Goal: Use online tool/utility: Utilize a website feature to perform a specific function

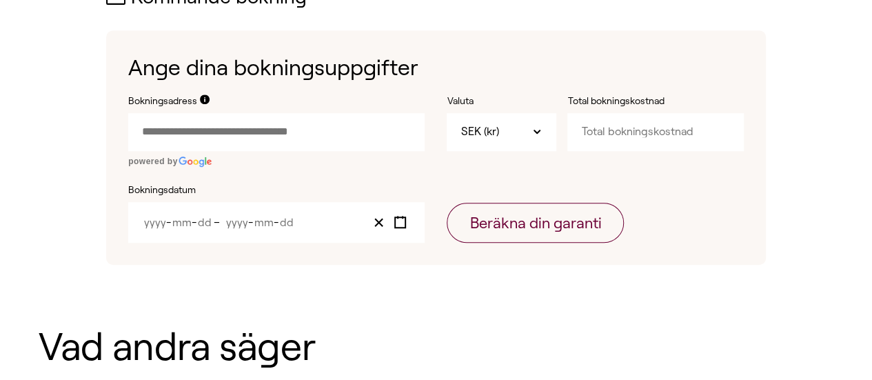
scroll to position [483, 0]
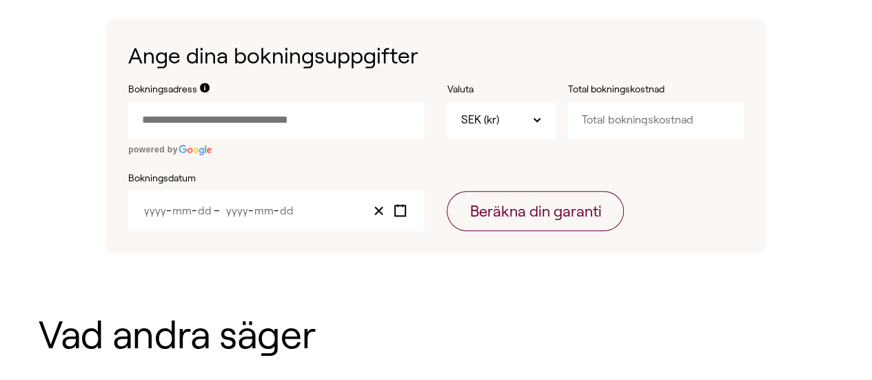
click at [276, 121] on input "Bokningsadress" at bounding box center [276, 119] width 296 height 37
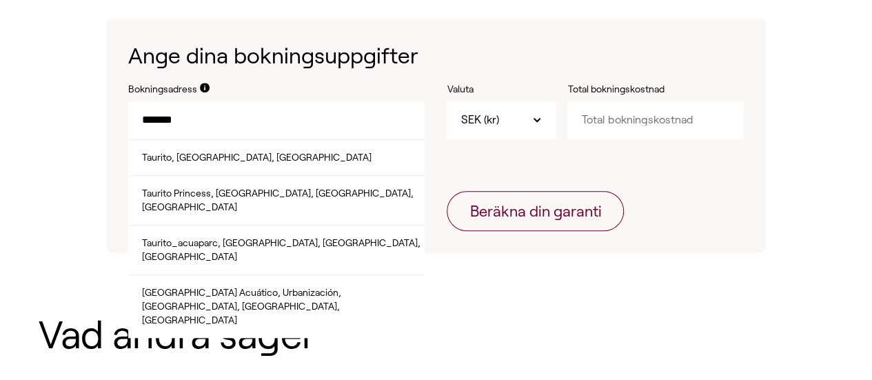
drag, startPoint x: 163, startPoint y: 114, endPoint x: 127, endPoint y: 107, distance: 36.5
click at [127, 107] on div "Ange dina bokningsuppgifter Bokningsadress ******* Taurito, [GEOGRAPHIC_DATA], …" at bounding box center [436, 136] width 660 height 234
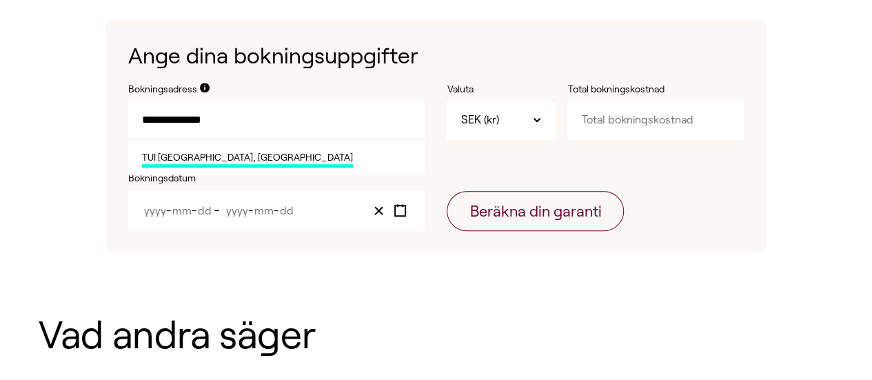
click at [167, 157] on span "TUI [GEOGRAPHIC_DATA], [GEOGRAPHIC_DATA]" at bounding box center [247, 159] width 211 height 17
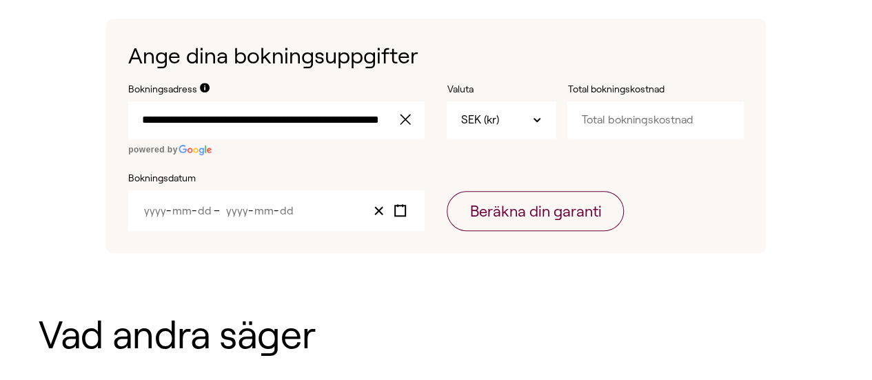
type input "**********"
click at [534, 120] on icon at bounding box center [537, 119] width 11 height 11
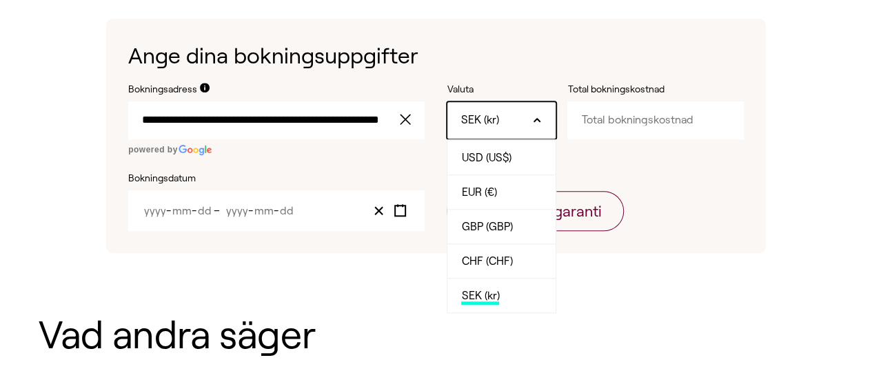
click at [476, 300] on span "SEK (kr)" at bounding box center [480, 297] width 38 height 15
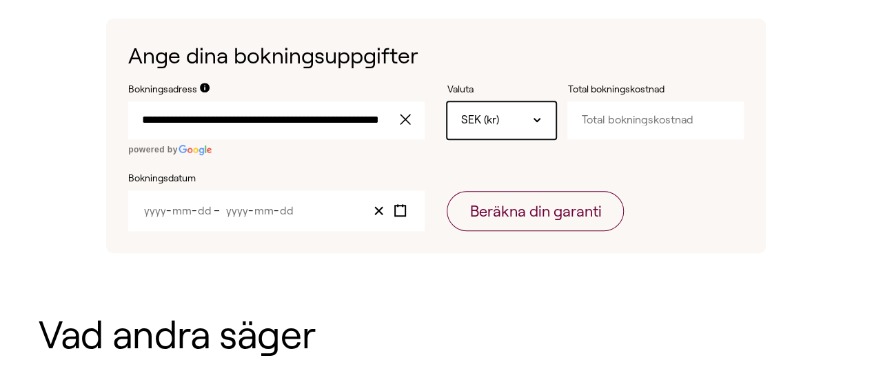
click at [473, 118] on span "SEK (kr)" at bounding box center [480, 119] width 38 height 15
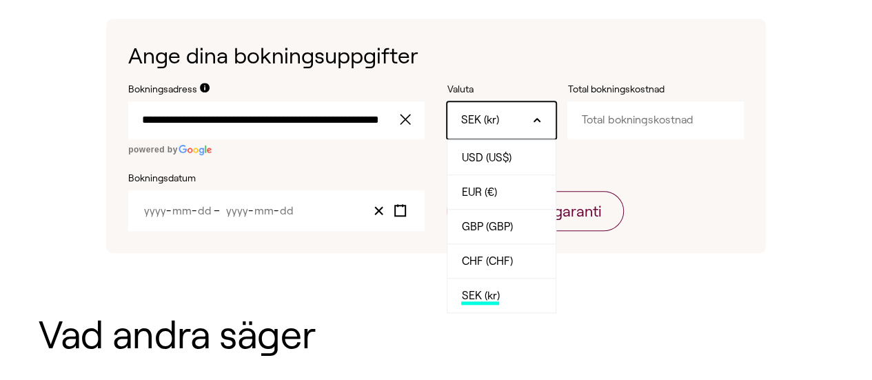
click at [480, 117] on span "SEK (kr)" at bounding box center [480, 119] width 38 height 15
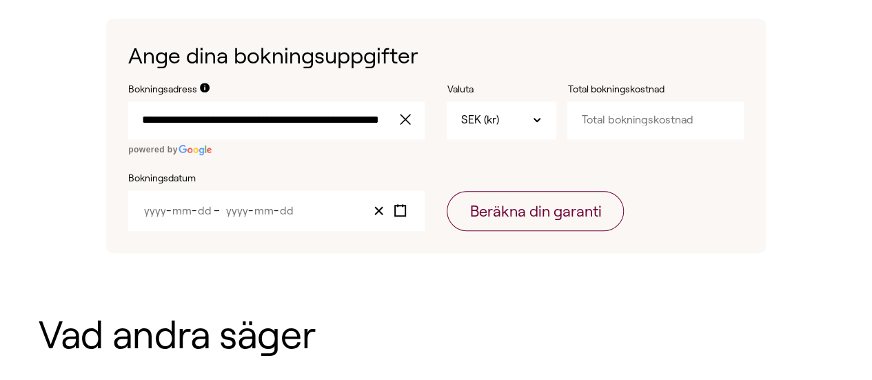
click at [601, 119] on input "Total bokningskostnad" at bounding box center [655, 119] width 176 height 37
click at [674, 119] on input "Total bokningskostnad" at bounding box center [655, 119] width 176 height 37
type input "32000"
click at [151, 210] on div "- -" at bounding box center [178, 211] width 72 height 12
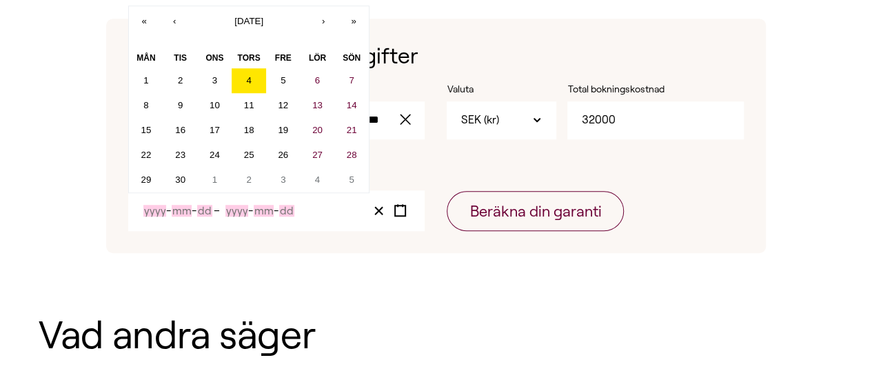
click at [151, 210] on div "- -" at bounding box center [178, 211] width 72 height 12
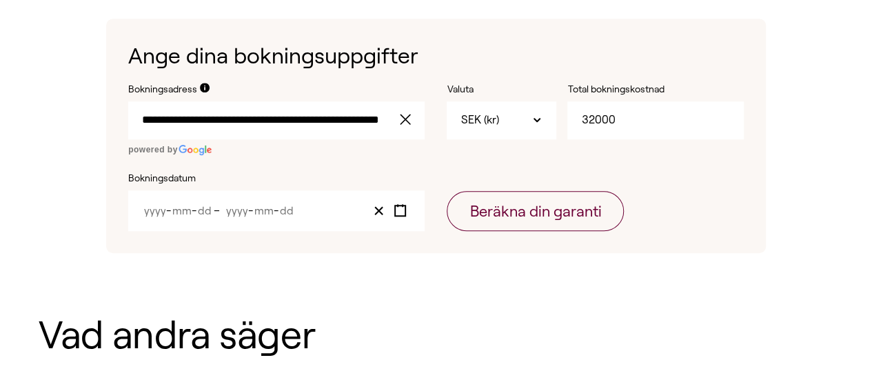
click at [403, 11] on div "**********" at bounding box center [436, 114] width 660 height 278
click at [403, 208] on icon "Toggle calendar" at bounding box center [400, 210] width 13 height 13
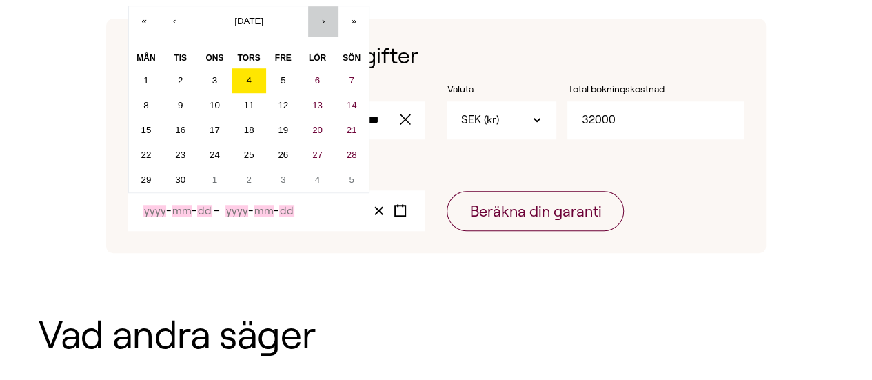
click at [333, 26] on button "›" at bounding box center [323, 21] width 30 height 30
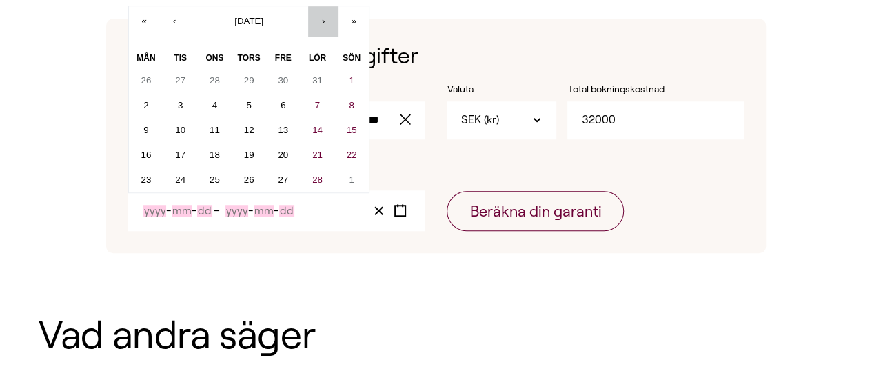
click at [333, 26] on button "›" at bounding box center [323, 21] width 30 height 30
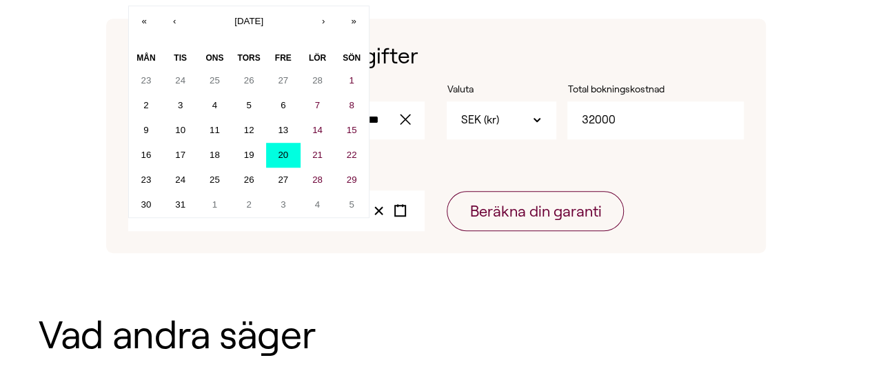
click at [301, 150] on button "20" at bounding box center [283, 155] width 34 height 25
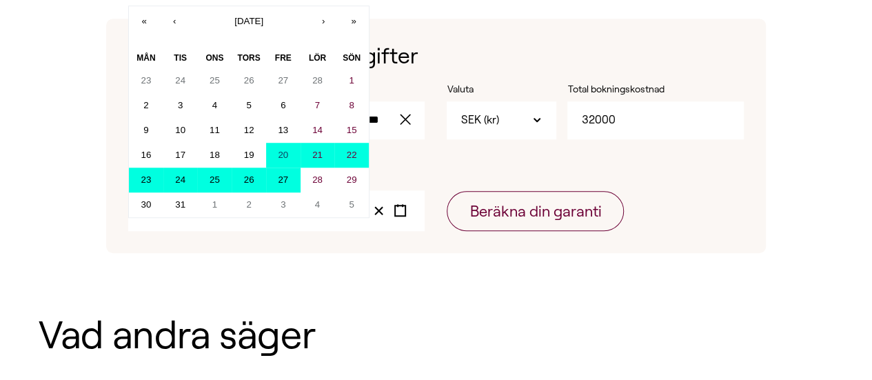
click at [288, 174] on abbr "27" at bounding box center [283, 179] width 10 height 10
type input "2026"
type input "3"
type input "20"
type input "2026"
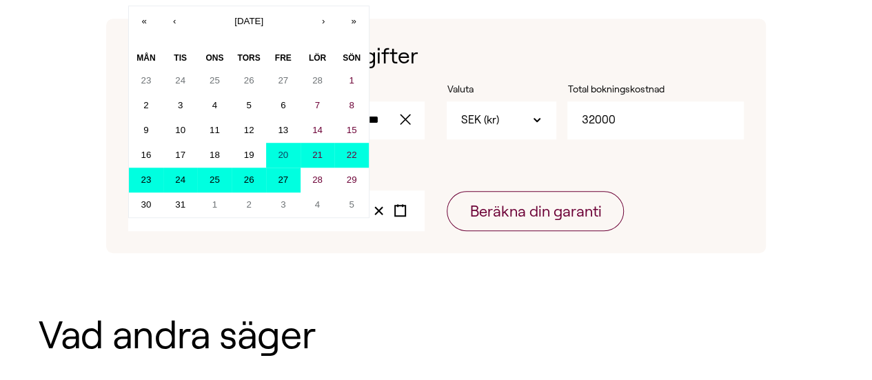
type input "3"
type input "27"
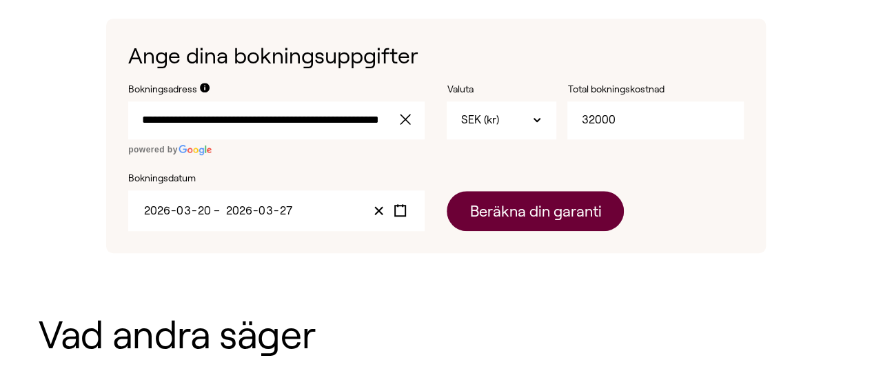
click at [533, 211] on button "Beräkna din garanti" at bounding box center [535, 211] width 177 height 40
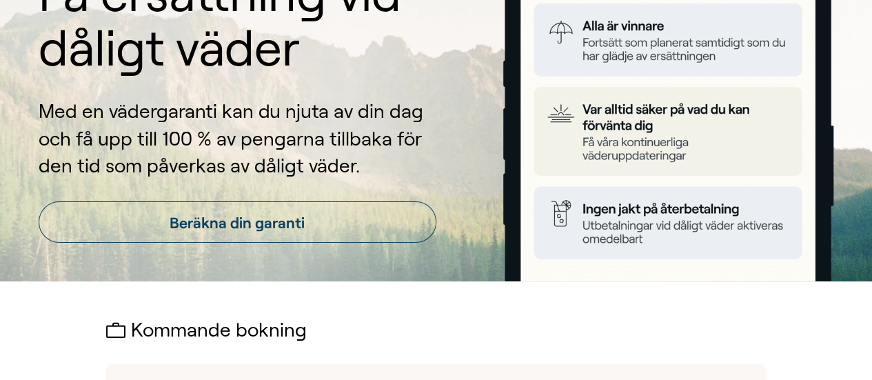
type input "SEK"
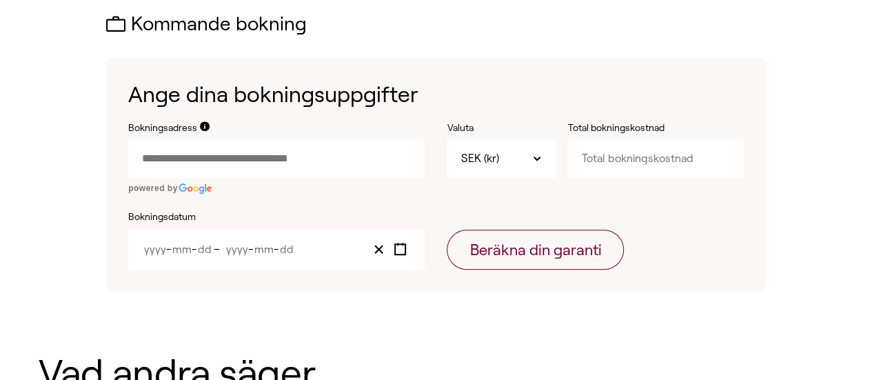
scroll to position [483, 0]
